Goal: Task Accomplishment & Management: Use online tool/utility

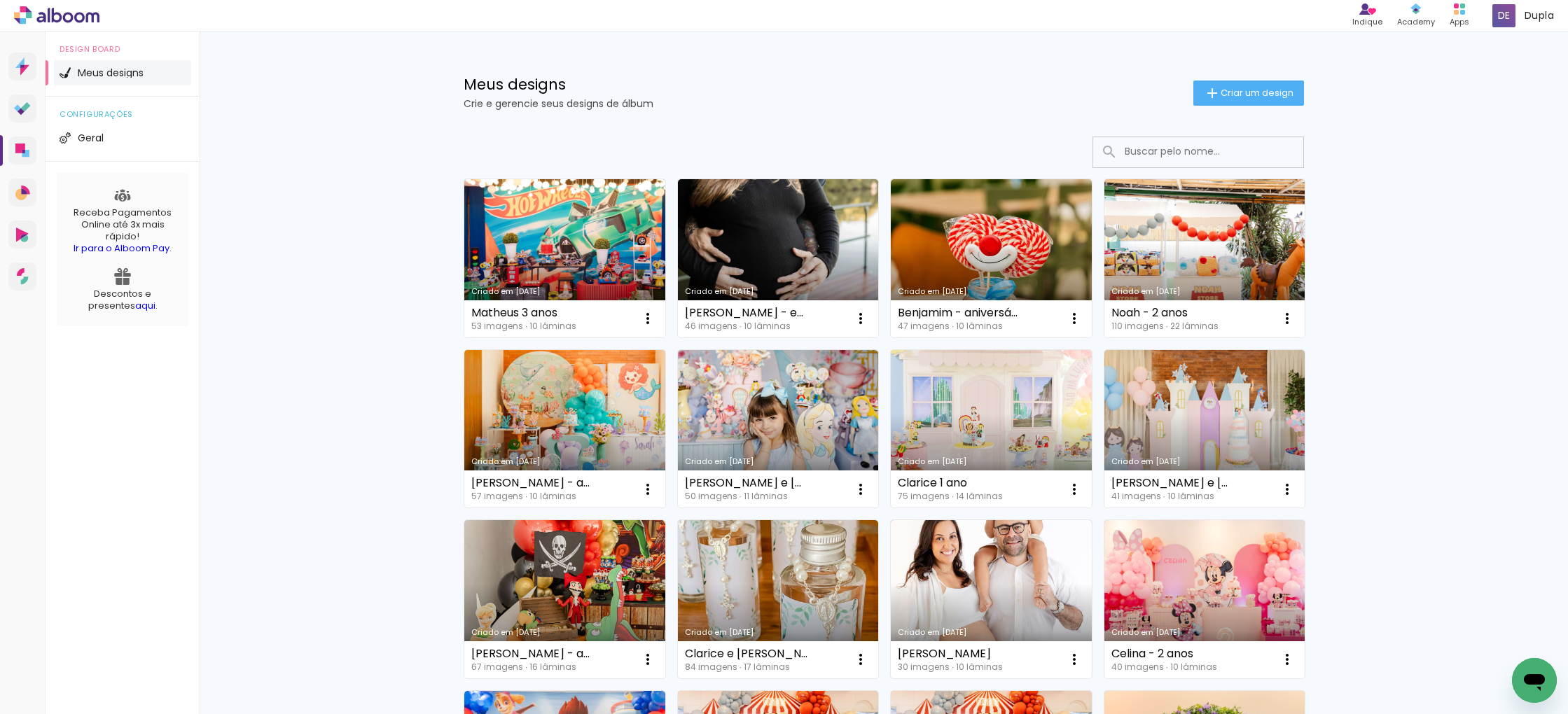
click at [1005, 409] on link "Criado em [DATE]" at bounding box center [992, 429] width 201 height 158
